Goal: Information Seeking & Learning: Learn about a topic

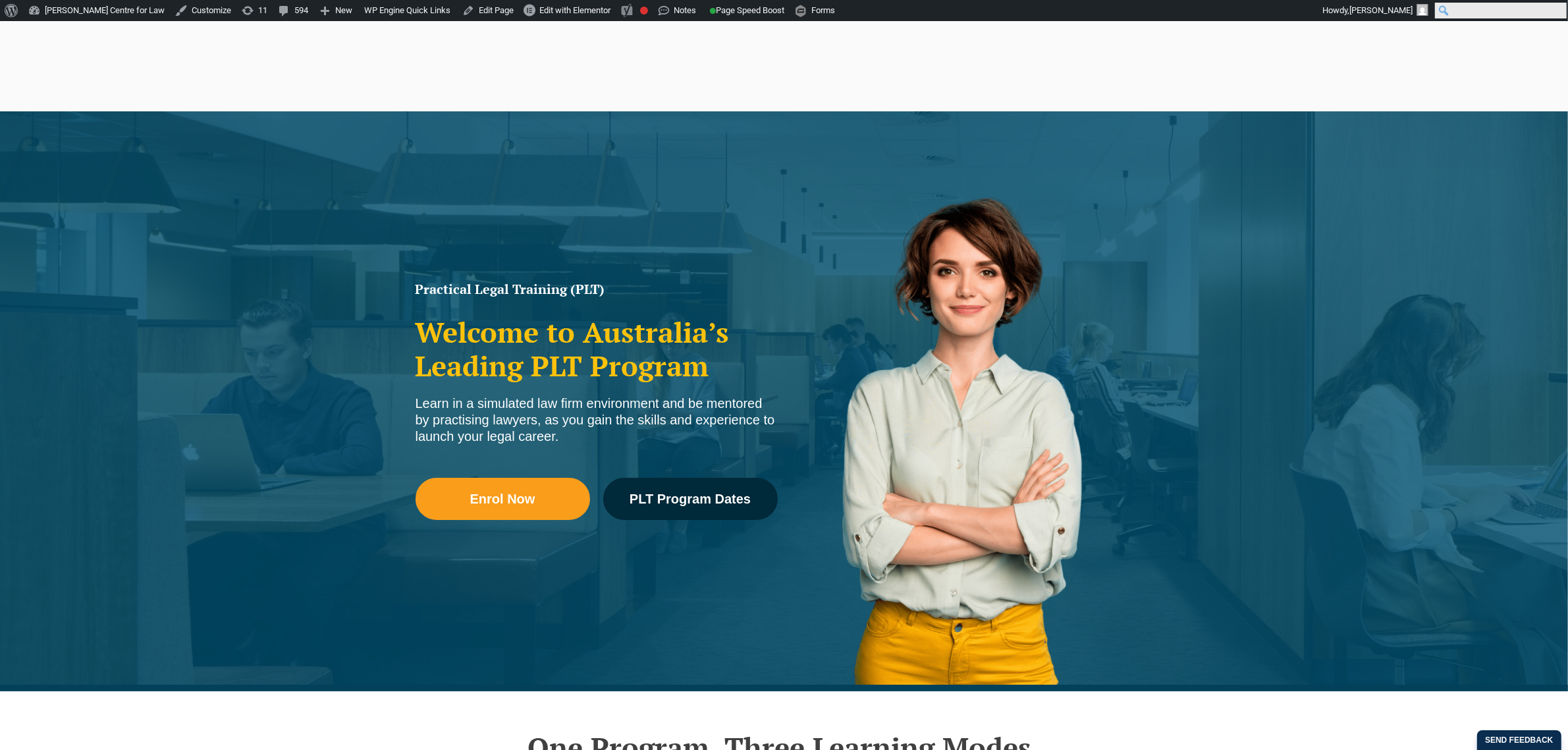
click at [1561, 12] on input "Search" at bounding box center [1501, 11] width 131 height 16
type input "event"
click input "Search" at bounding box center [0, 0] width 0 height 0
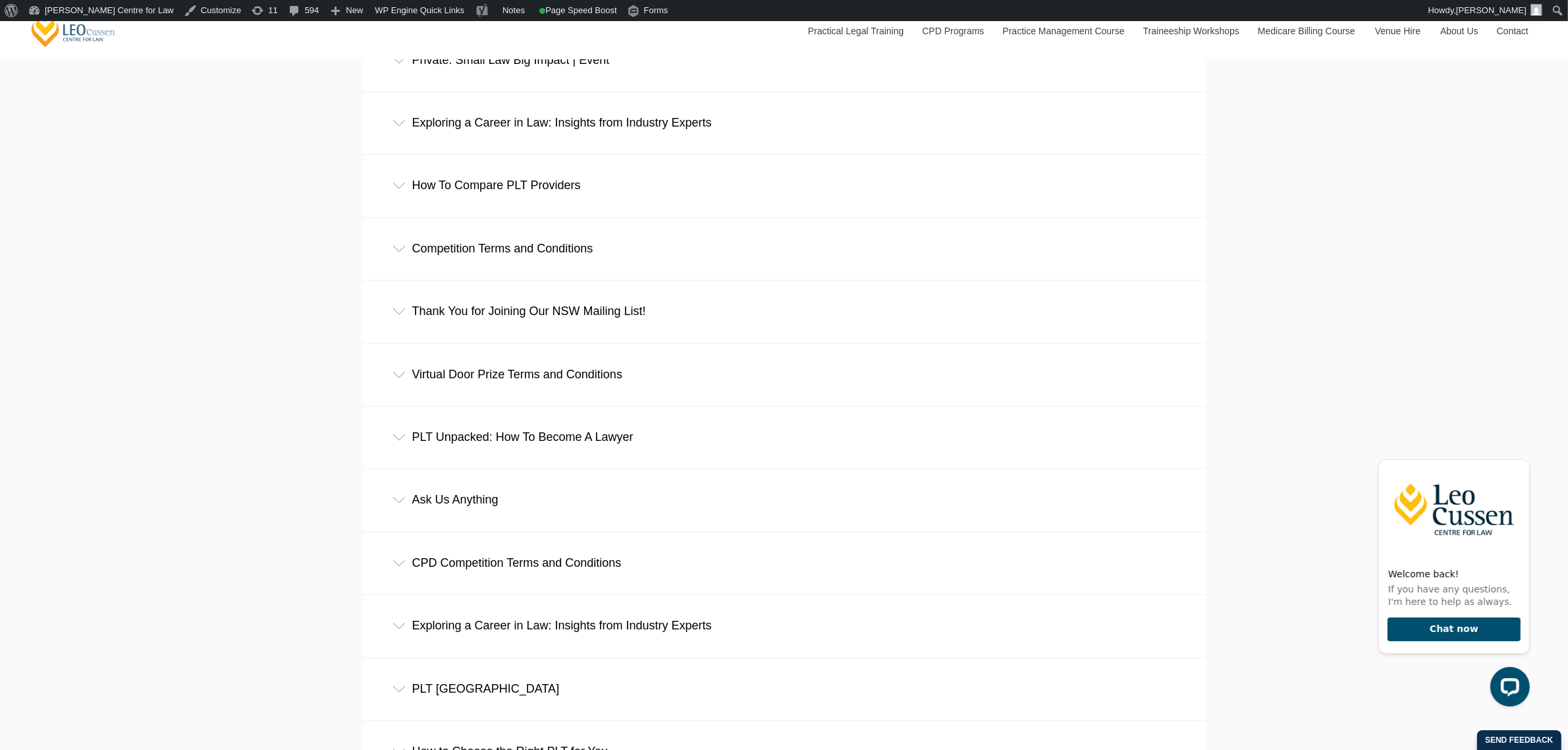
scroll to position [989, 0]
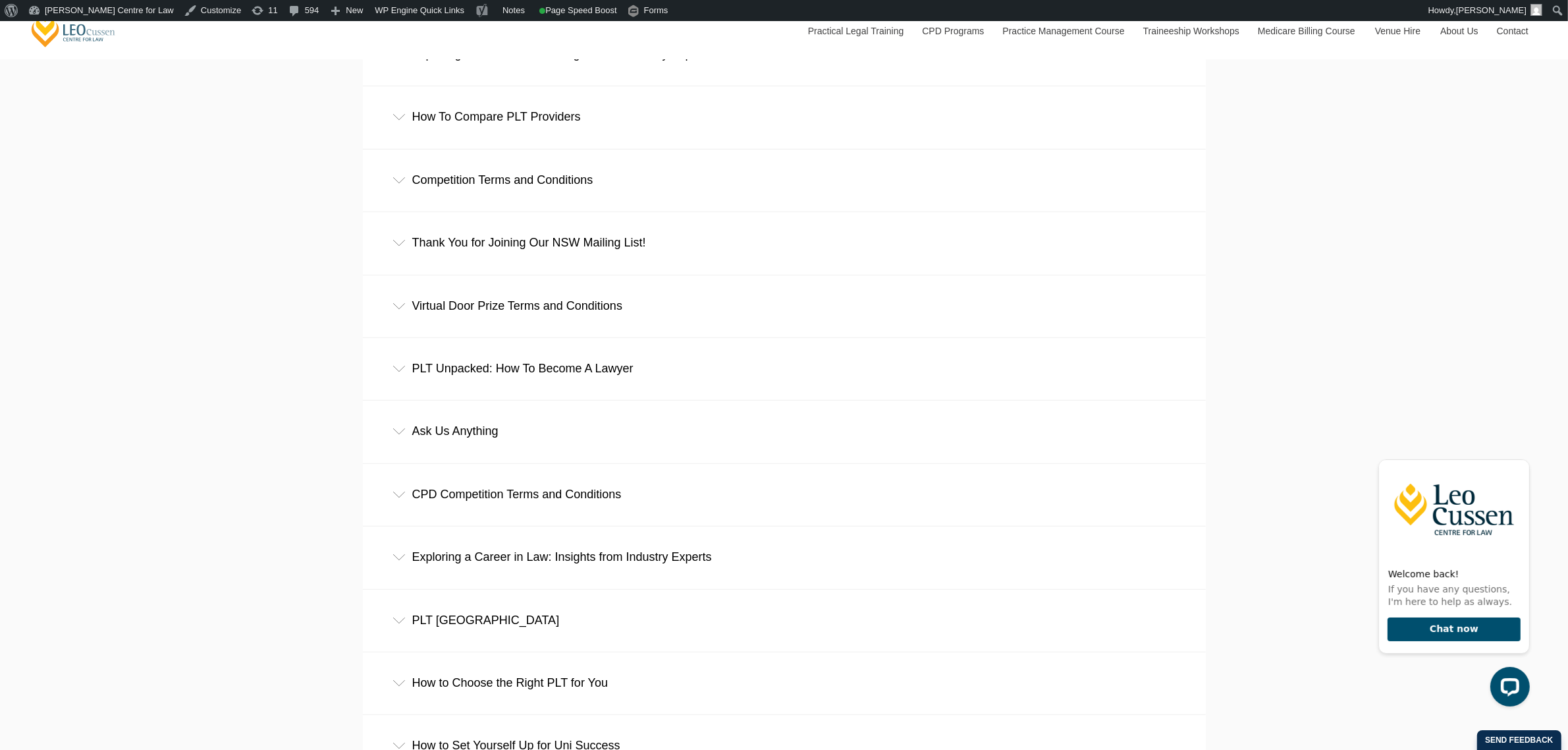
click at [587, 381] on div "PLT Unpacked: How To Become A Lawyer" at bounding box center [784, 369] width 843 height 61
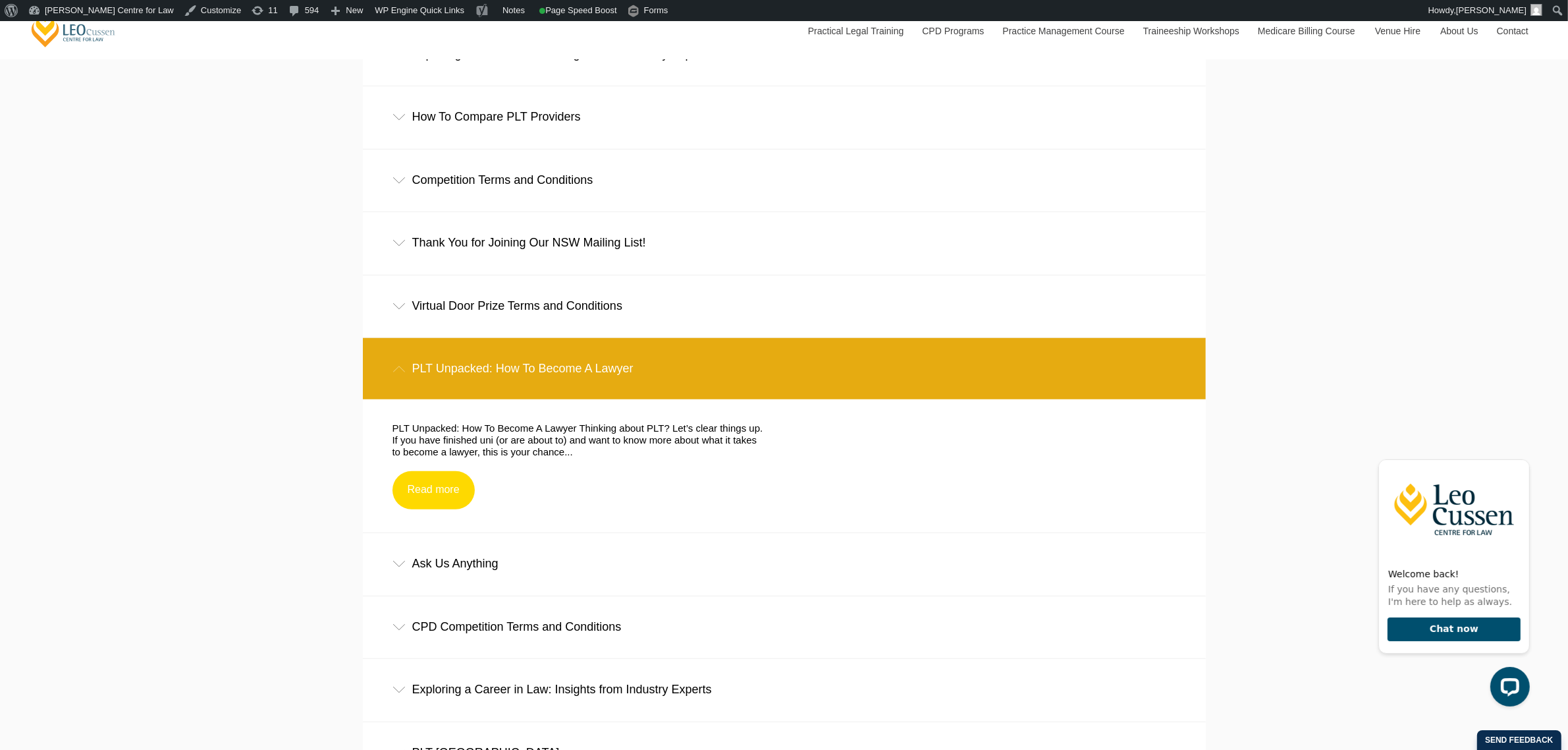
click at [440, 495] on link "Read more" at bounding box center [434, 490] width 82 height 38
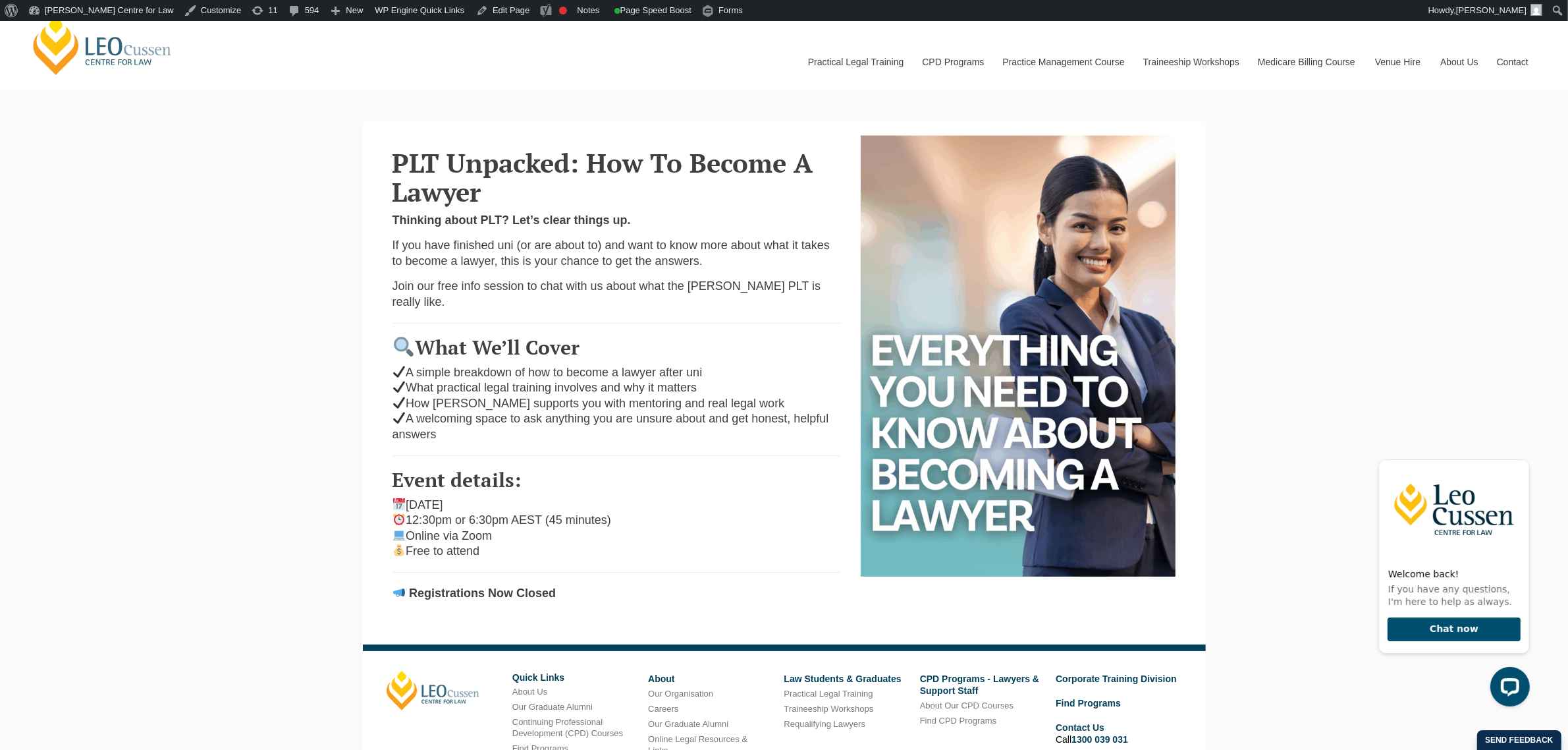
drag, startPoint x: 399, startPoint y: 346, endPoint x: 604, endPoint y: 555, distance: 292.8
click at [604, 555] on div "PLT Unpacked: How To Become A Lawyer Thinking about PLT? Let’s clear things up.…" at bounding box center [617, 373] width 469 height 476
drag, startPoint x: 604, startPoint y: 555, endPoint x: 384, endPoint y: 339, distance: 308.3
click at [384, 339] on div "PLT Unpacked: How To Become A Lawyer Thinking about PLT? Let’s clear things up.…" at bounding box center [617, 373] width 469 height 476
copy div "What We’ll Cover A simple breakdown of how to become a lawyer after uni What pr…"
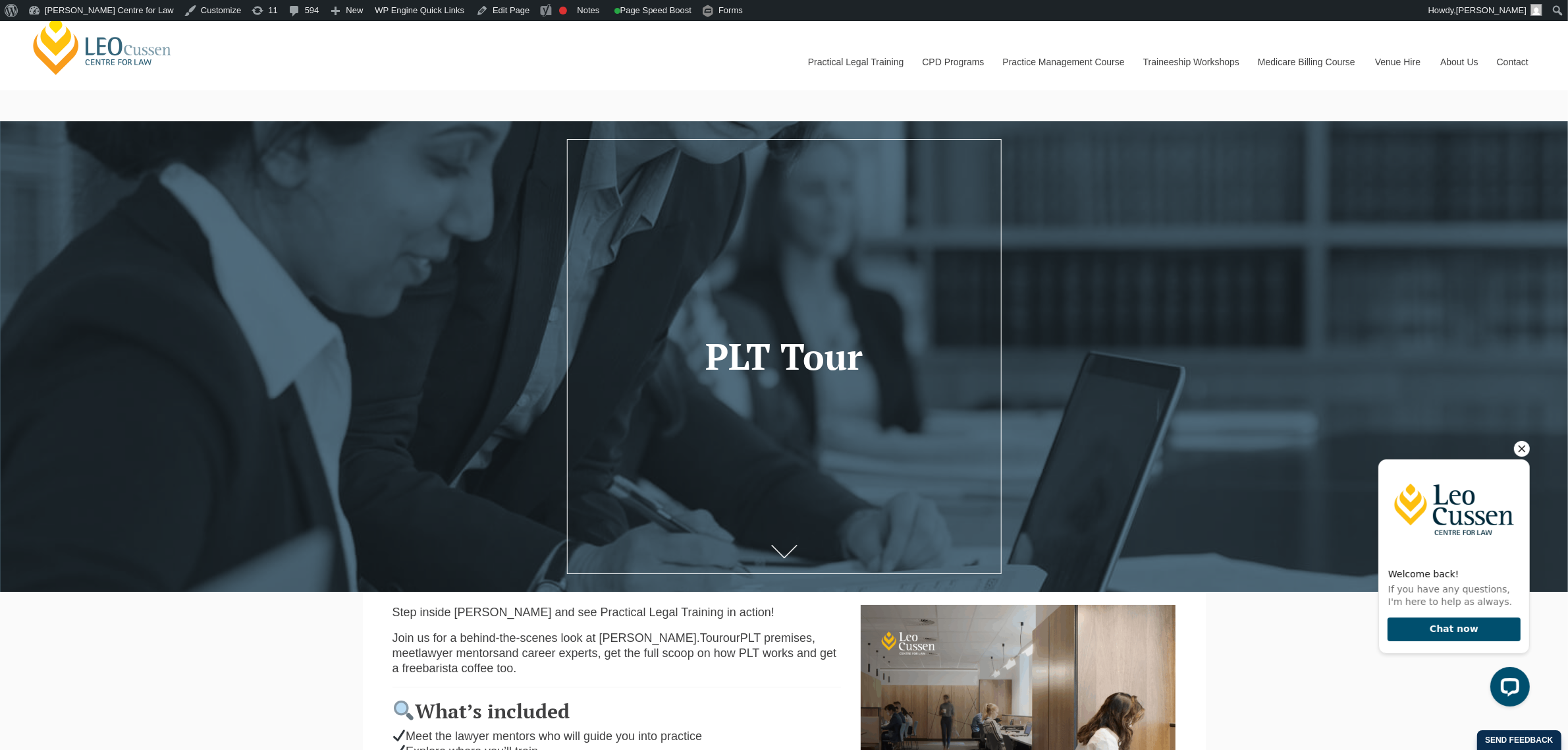
click at [1522, 451] on icon "Hide greeting" at bounding box center [1521, 448] width 16 height 16
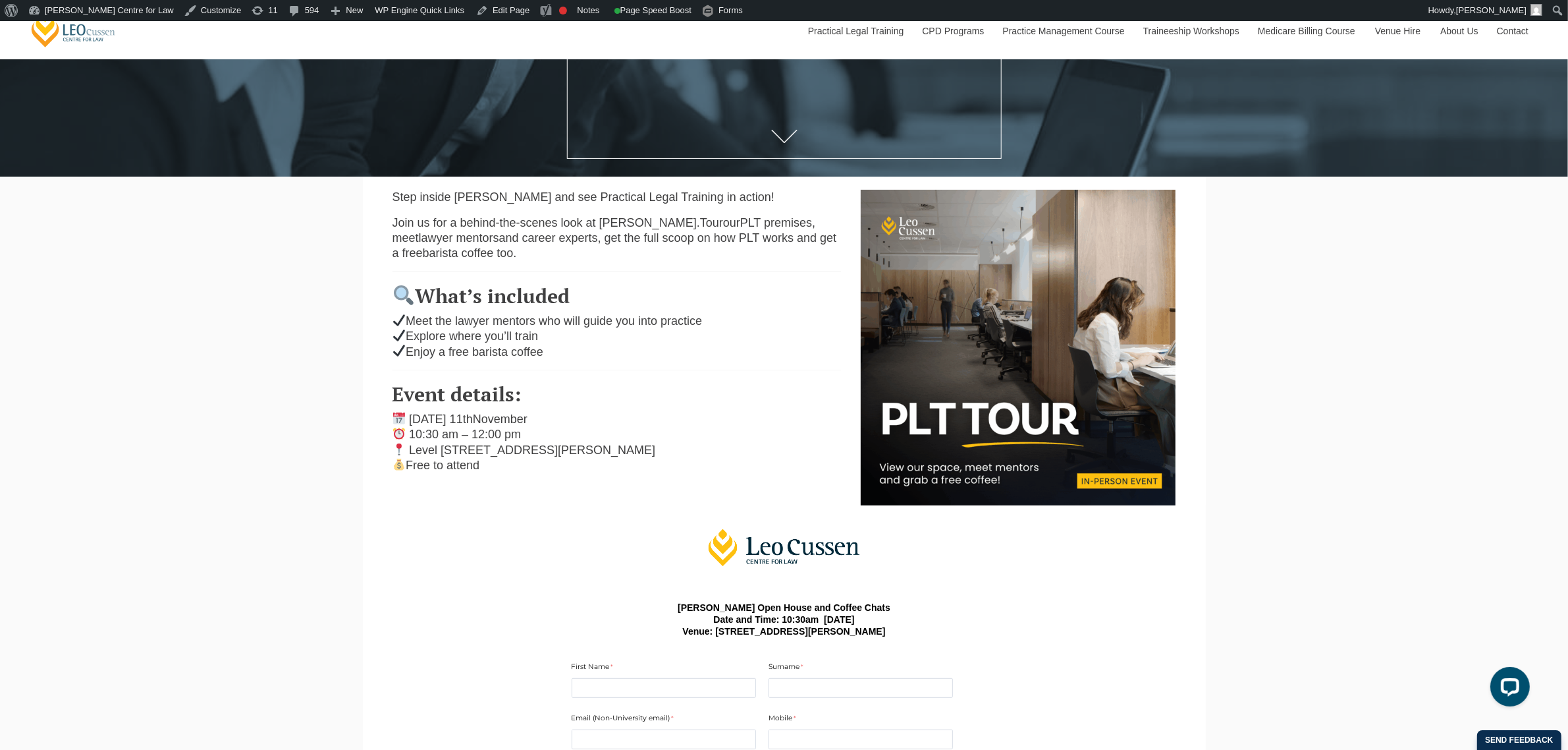
scroll to position [412, 0]
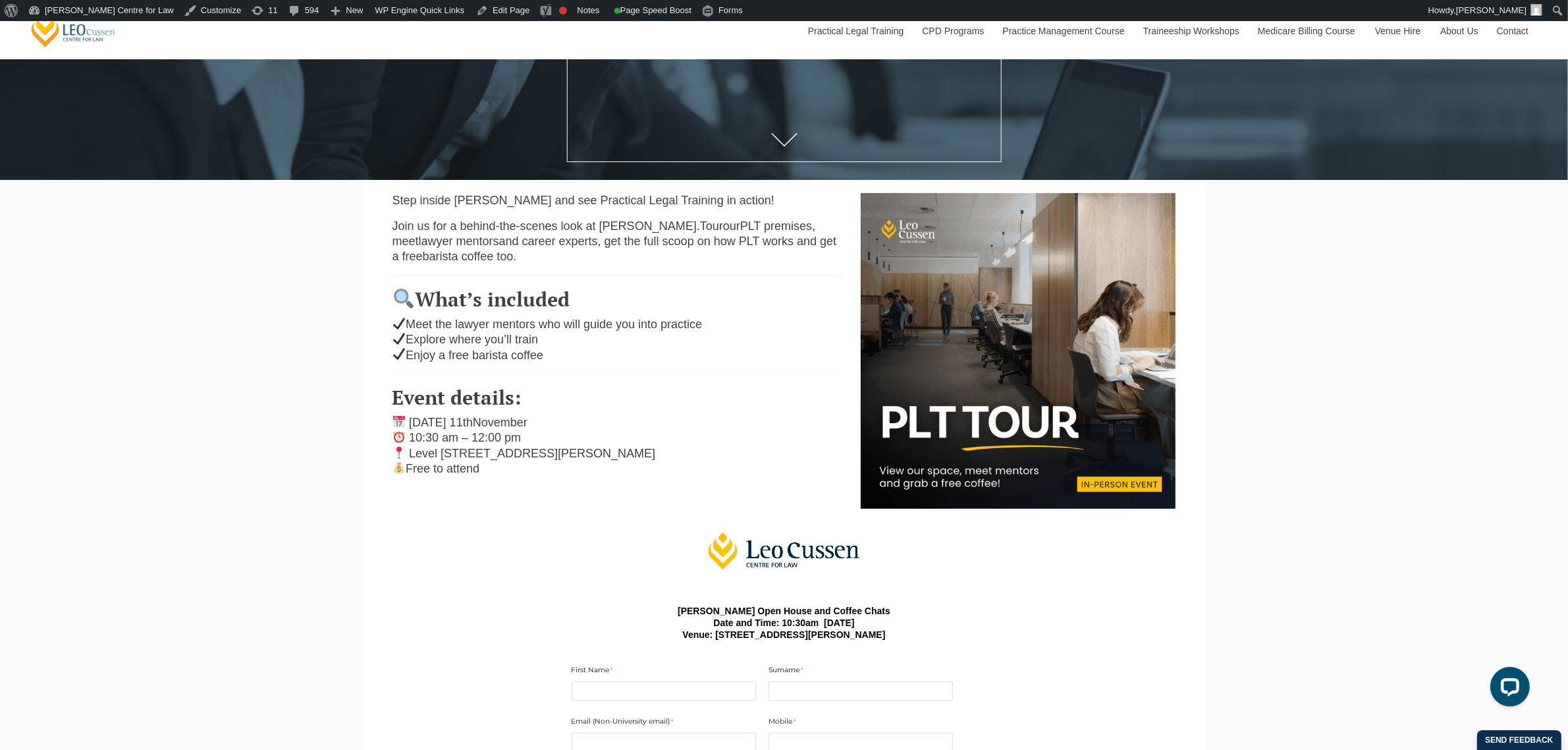
click at [1395, 354] on div "Leo Cussen Centre for Law Search here Practical Legal Training Our Practical Le…" at bounding box center [784, 533] width 1568 height 1848
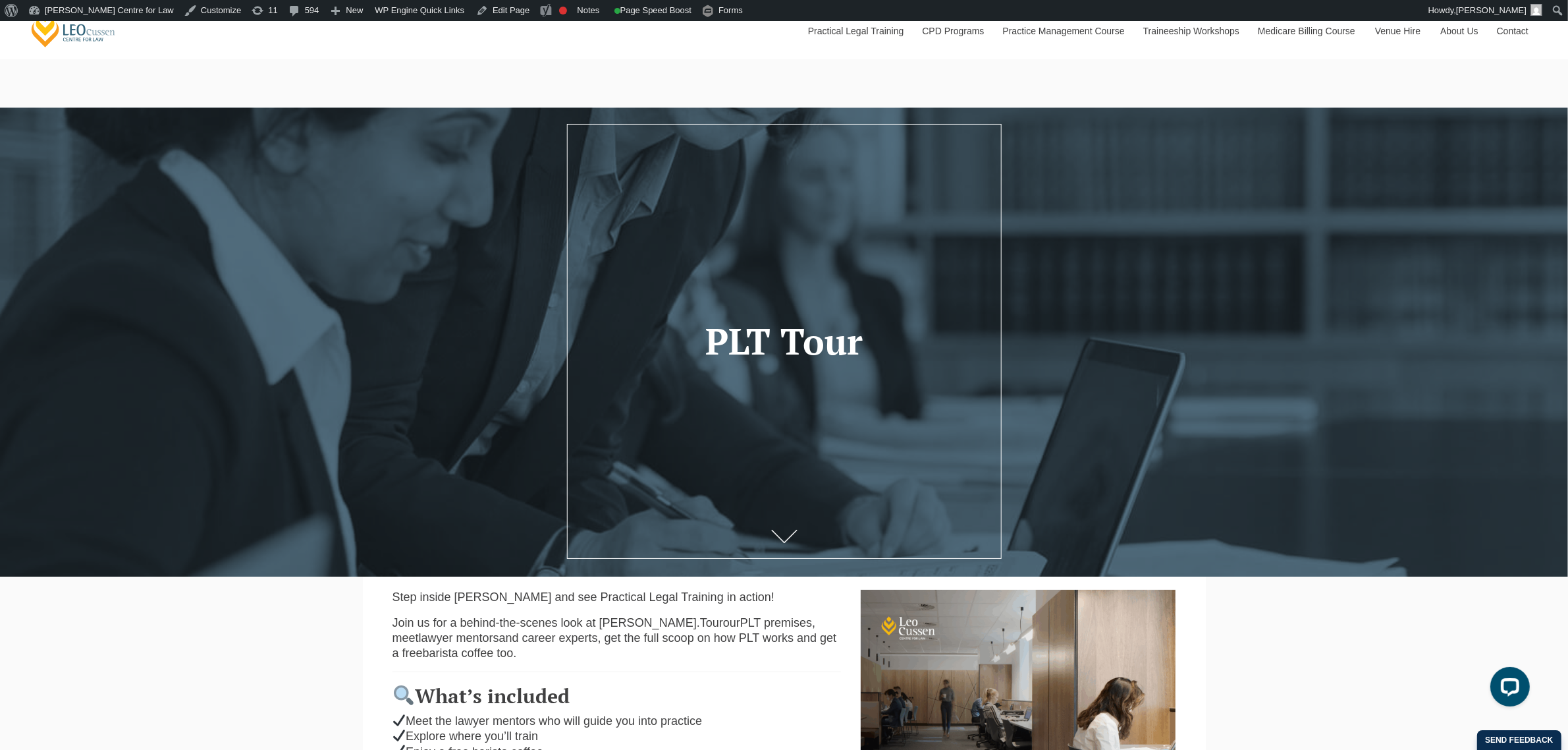
scroll to position [0, 0]
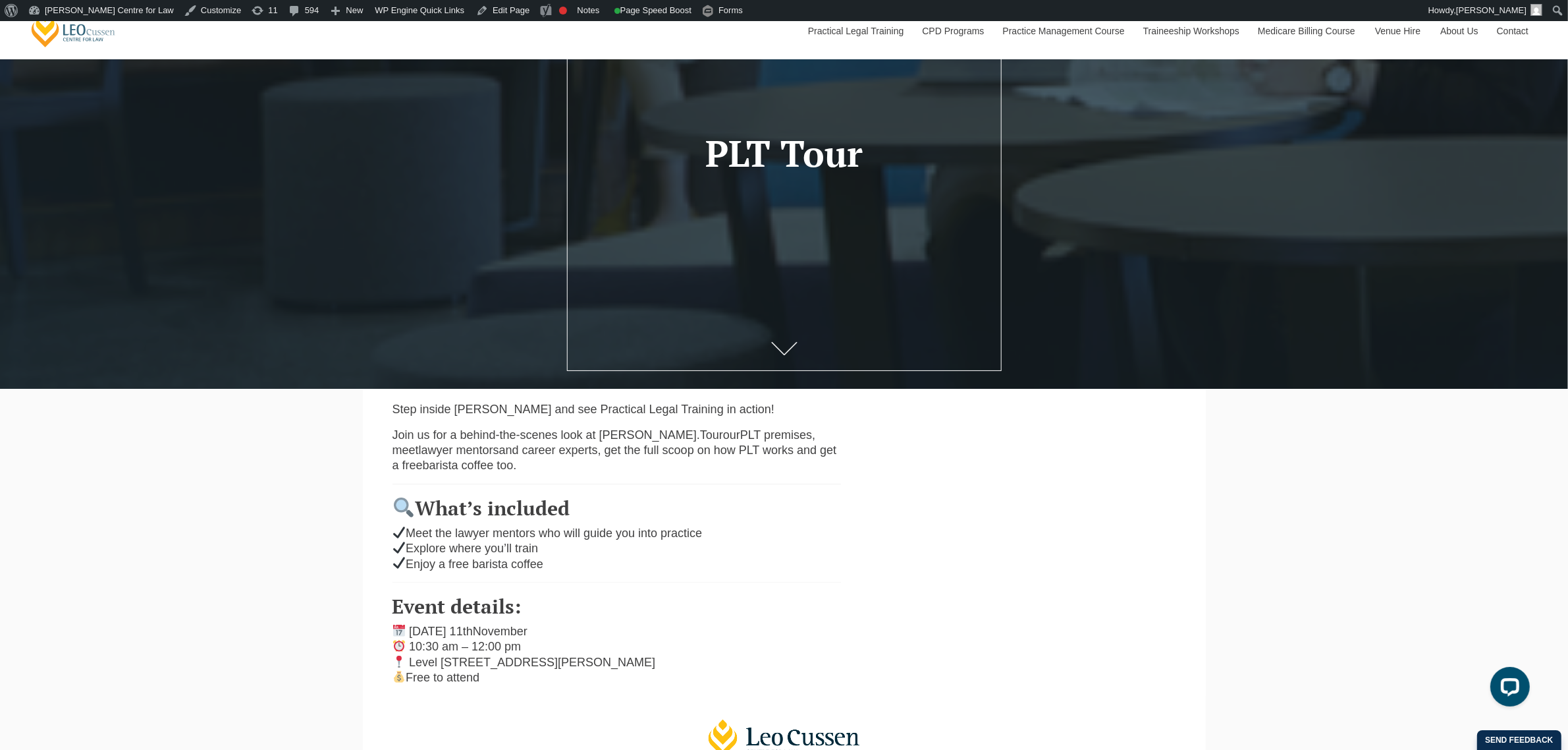
scroll to position [82, 0]
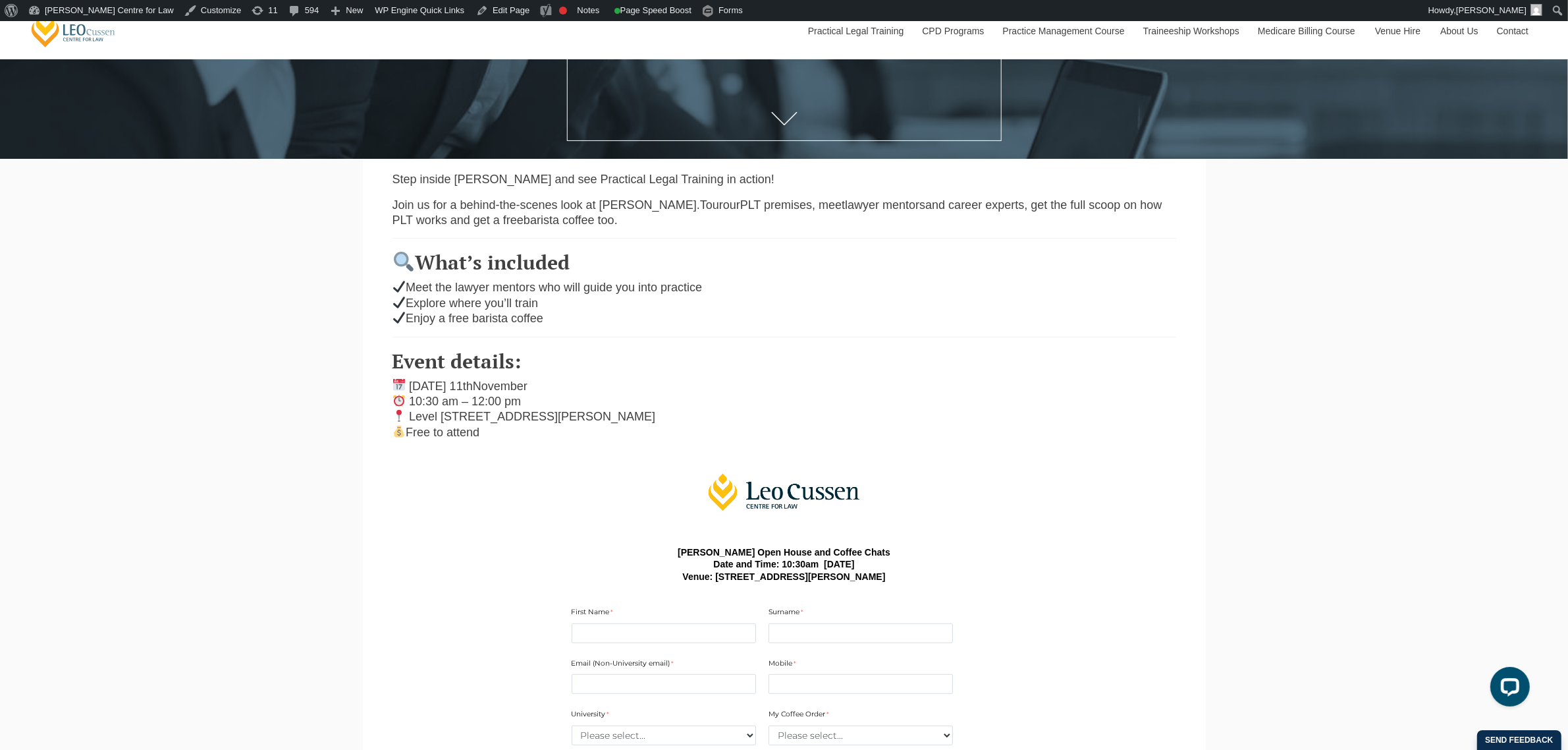
scroll to position [494, 0]
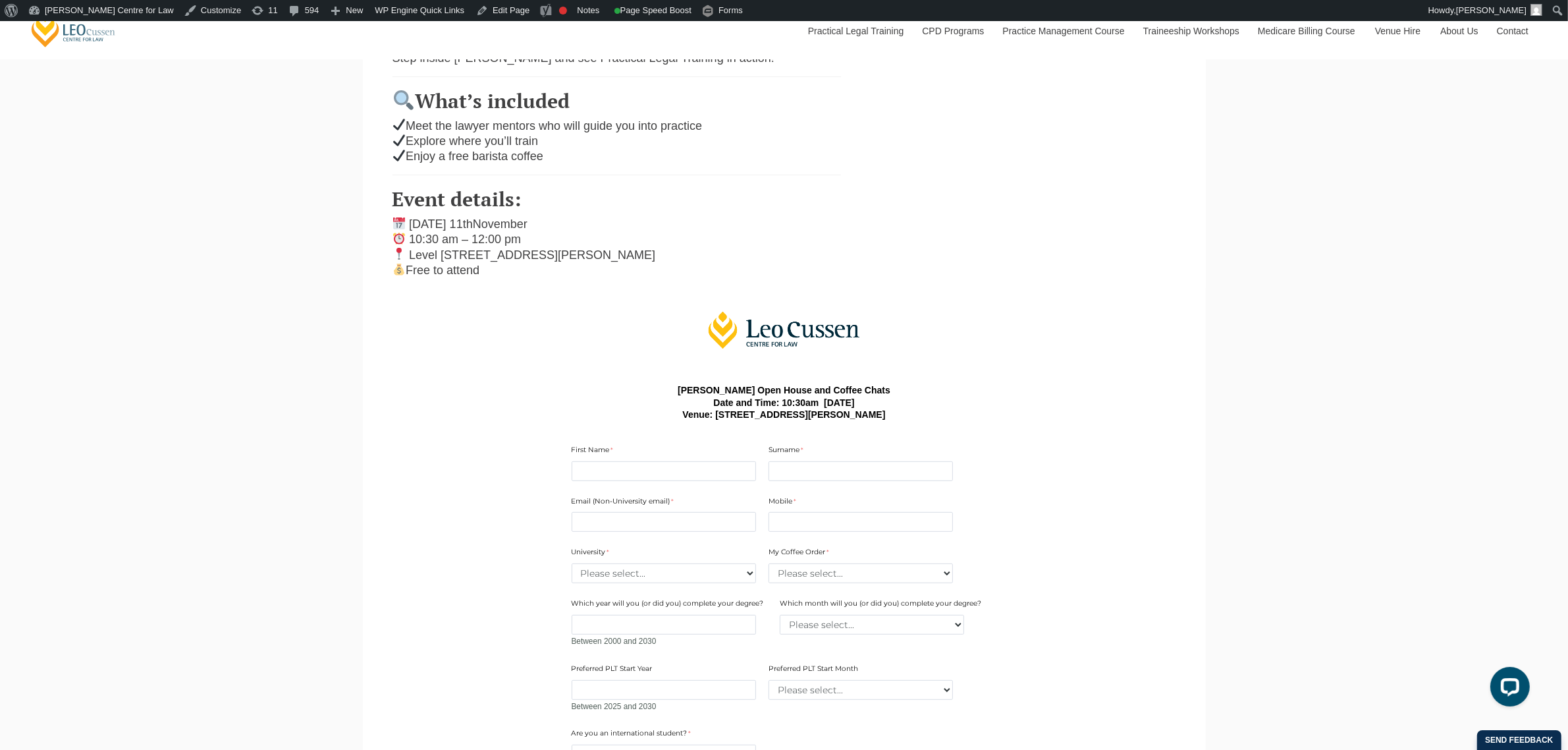
scroll to position [576, 0]
